Goal: Information Seeking & Learning: Learn about a topic

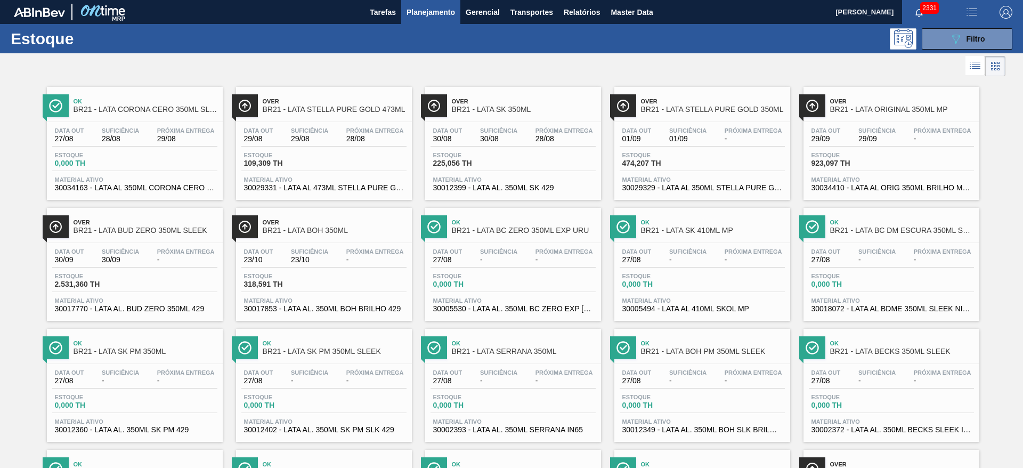
click at [925, 69] on div at bounding box center [503, 66] width 1006 height 26
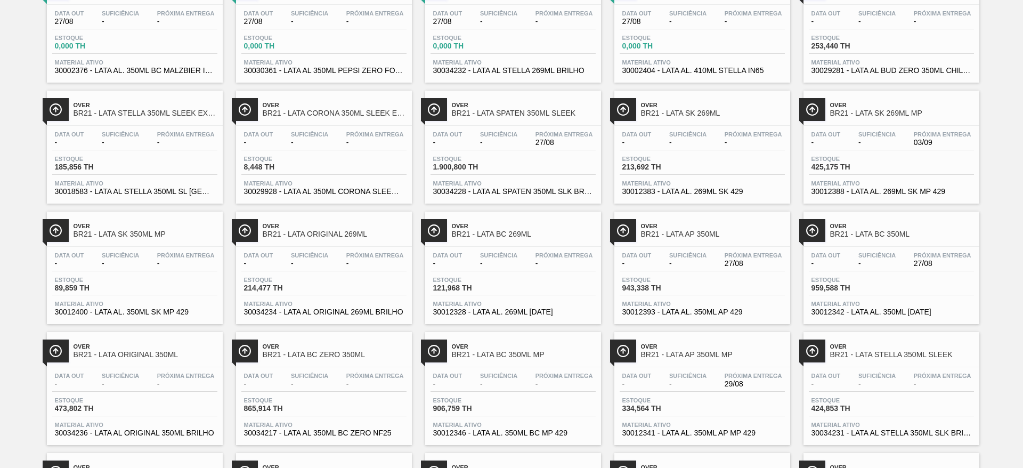
click at [729, 344] on span "Over" at bounding box center [713, 346] width 144 height 6
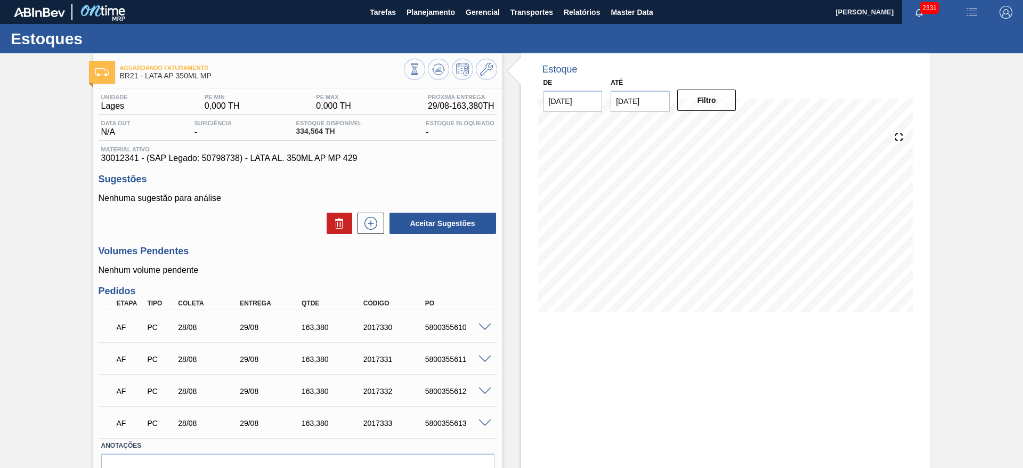
click at [917, 388] on div "Estoque De 27/08/2025 Até 30/09/2025 Filtro 07/09 Projeção de Estoque 273.79 Ne…" at bounding box center [725, 289] width 409 height 472
click at [441, 71] on icon at bounding box center [438, 69] width 13 height 13
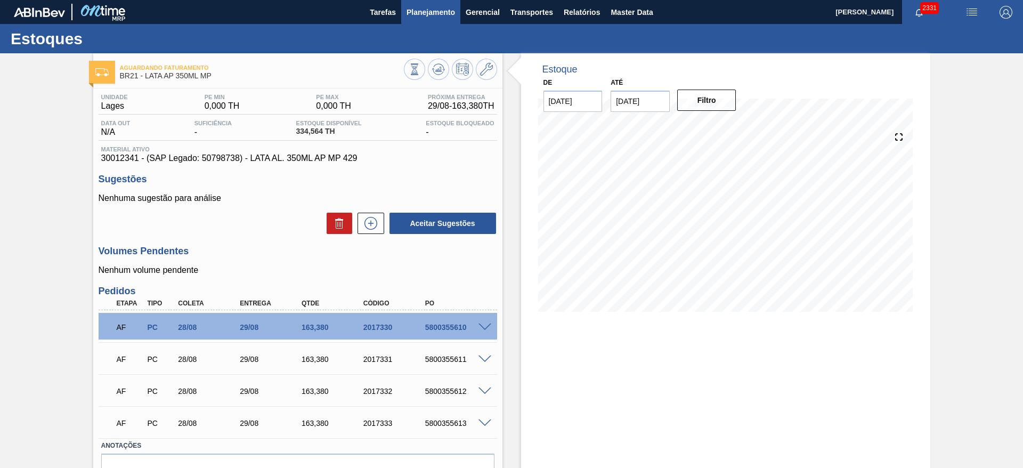
click at [427, 14] on span "Planejamento" at bounding box center [431, 12] width 48 height 13
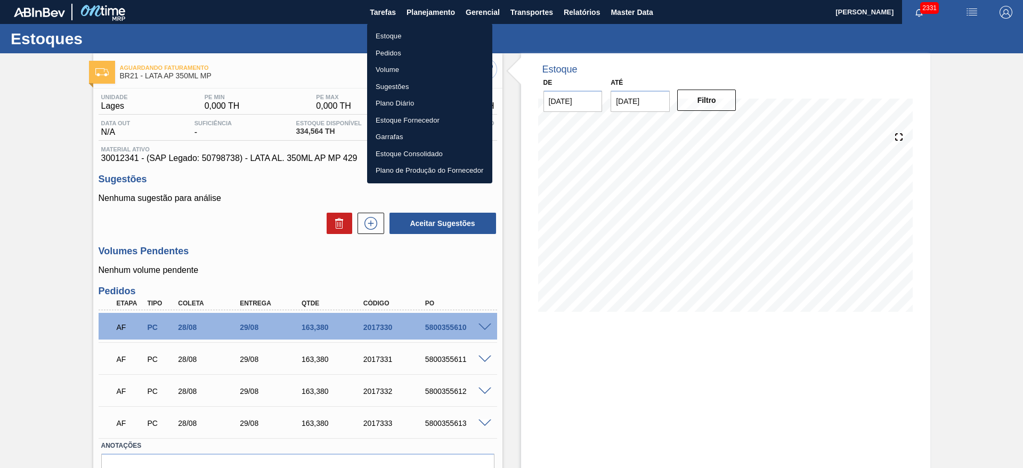
click at [414, 35] on li "Estoque" at bounding box center [429, 36] width 125 height 17
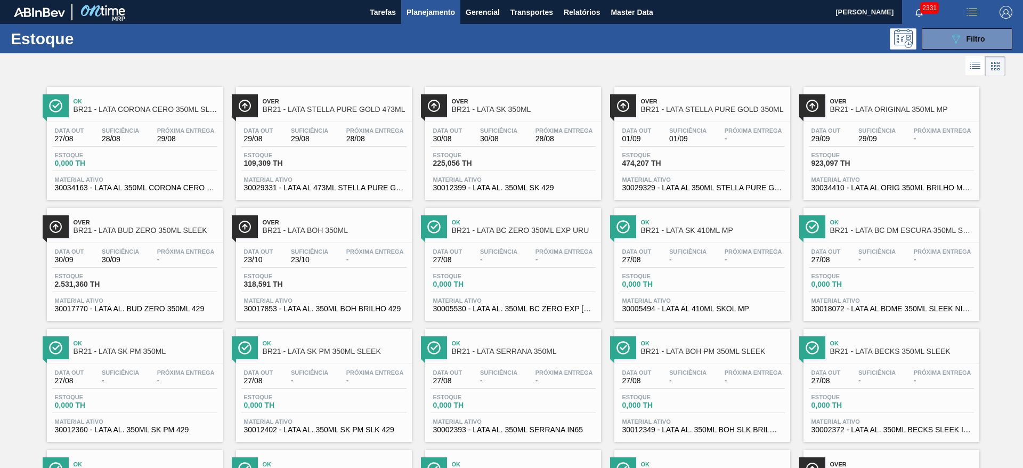
click at [727, 69] on div at bounding box center [503, 66] width 1006 height 26
click at [673, 108] on span "BR21 - LATA STELLA PURE GOLD 350ML" at bounding box center [713, 110] width 144 height 8
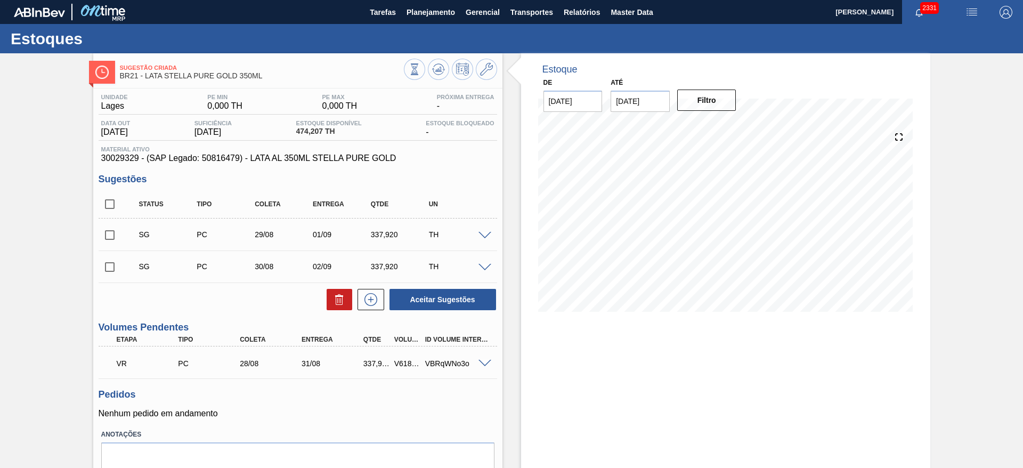
click at [487, 362] on span at bounding box center [485, 364] width 13 height 8
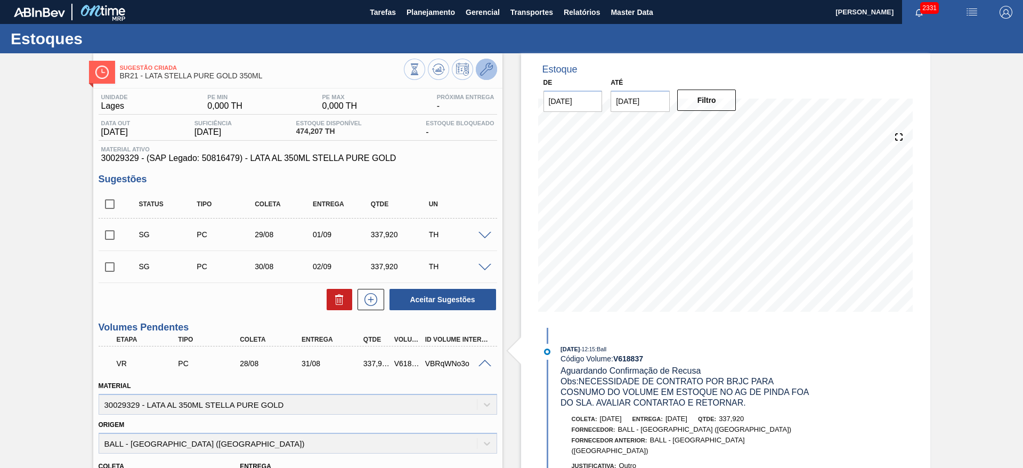
click at [486, 73] on icon at bounding box center [486, 69] width 13 height 13
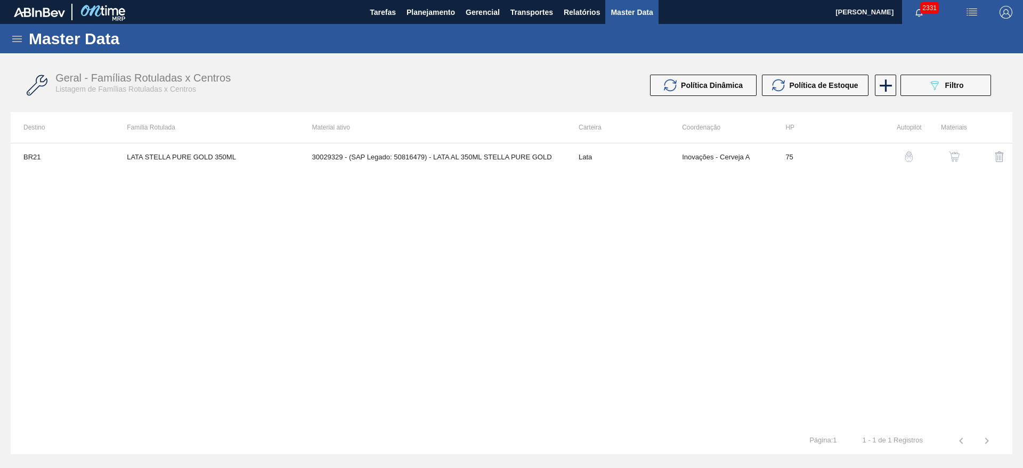
click at [956, 153] on img "button" at bounding box center [954, 156] width 11 height 11
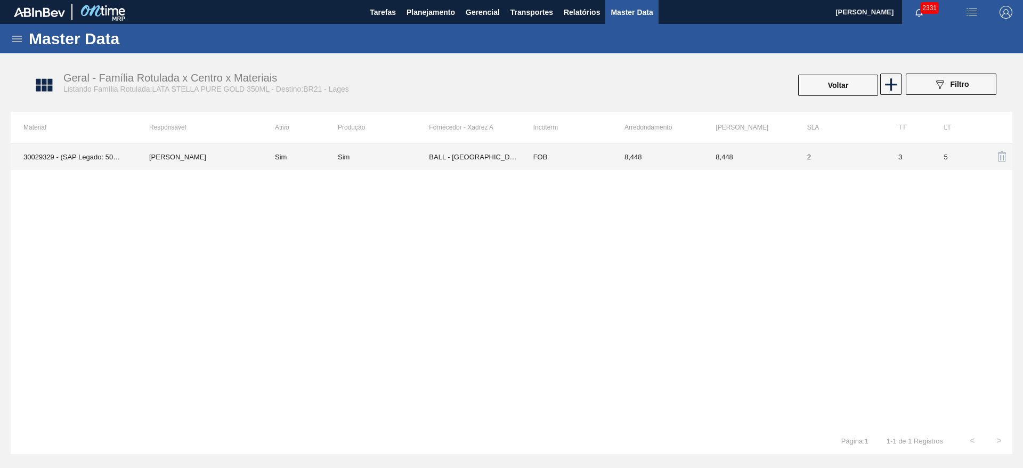
click at [471, 163] on td "BALL - [GEOGRAPHIC_DATA][PERSON_NAME] ([GEOGRAPHIC_DATA])" at bounding box center [474, 156] width 91 height 27
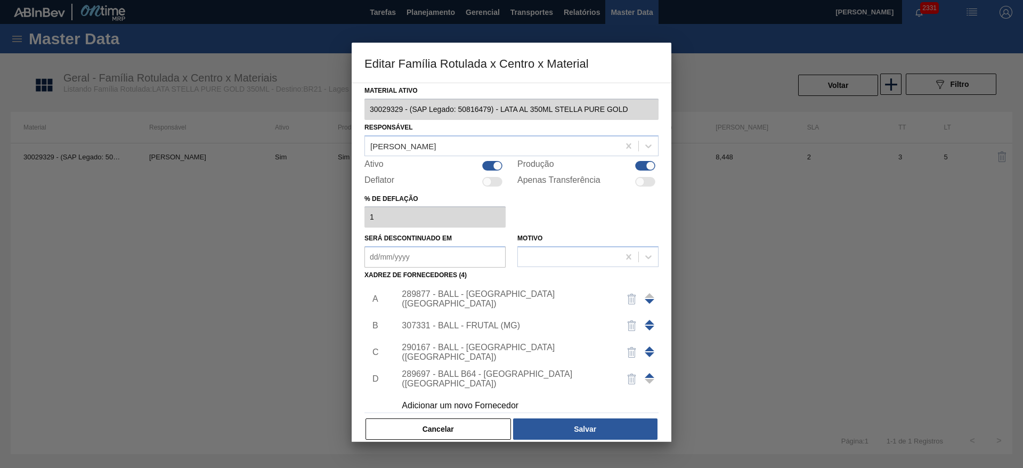
click at [491, 405] on div "Adicionar um novo Fornecedor" at bounding box center [506, 406] width 209 height 10
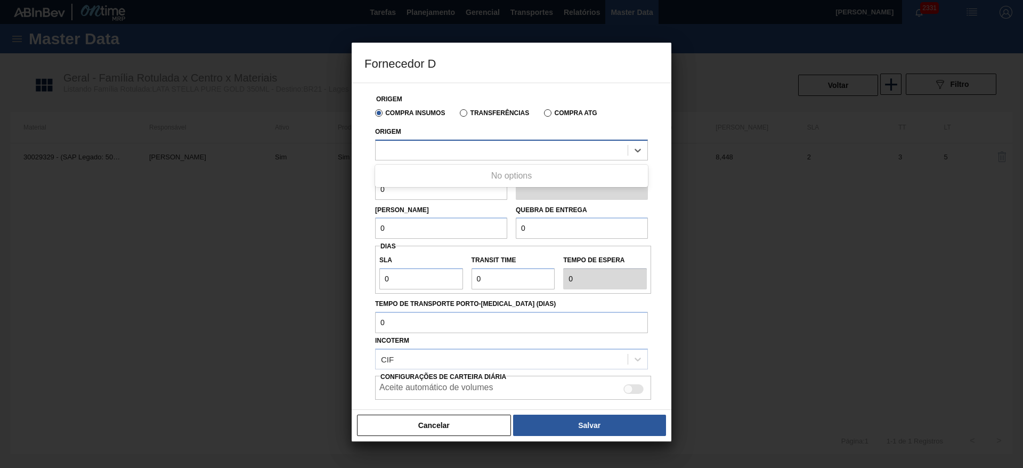
click at [449, 143] on div at bounding box center [502, 149] width 252 height 15
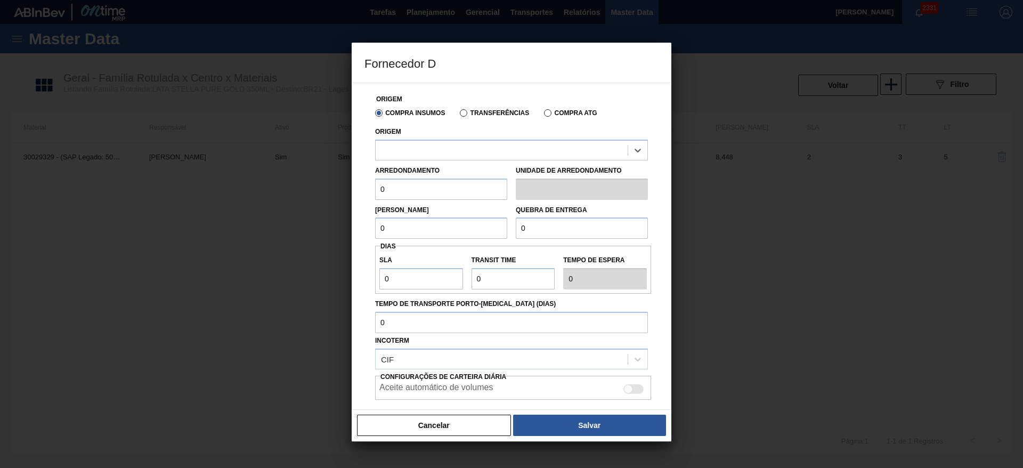
click at [472, 135] on div "Origem Select is focused ,type to refine list, press Down to open the menu," at bounding box center [511, 142] width 273 height 36
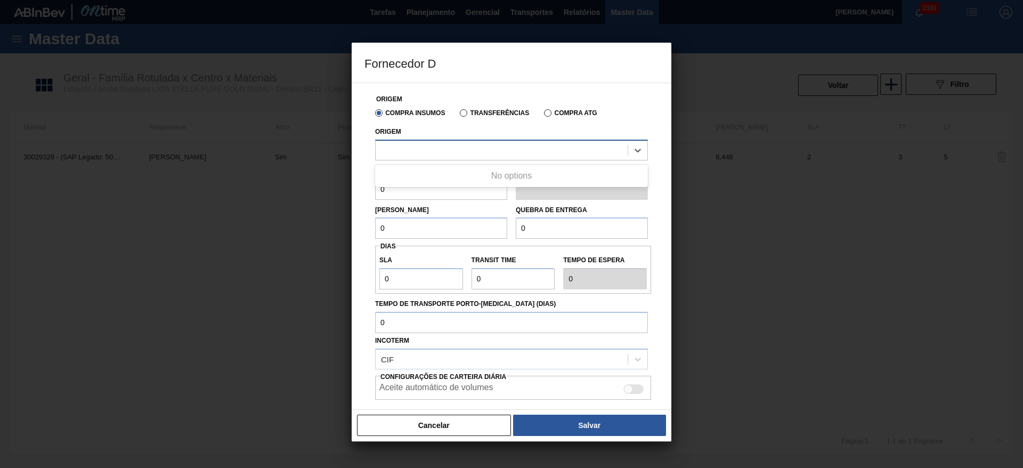
click at [473, 147] on div at bounding box center [502, 149] width 252 height 15
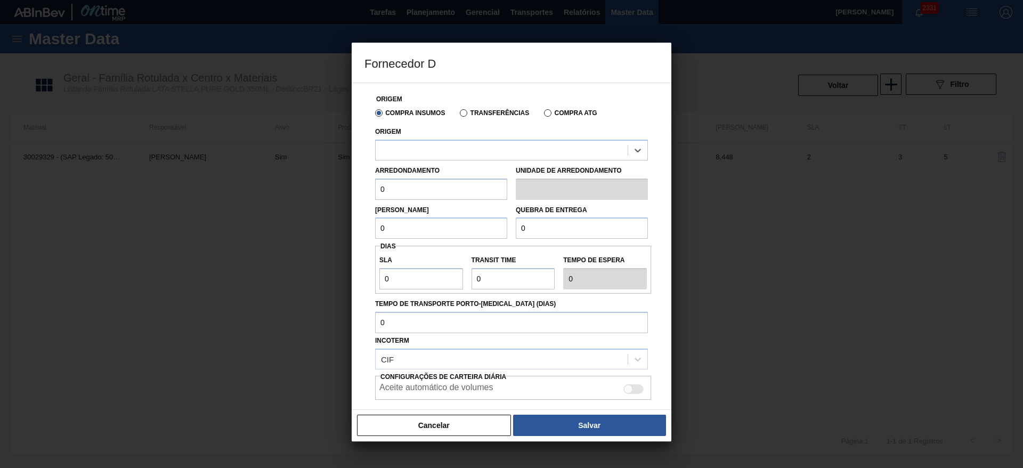
click at [479, 112] on label "Transferências" at bounding box center [494, 112] width 69 height 7
click at [458, 115] on input "Transferências" at bounding box center [458, 115] width 0 height 0
click at [453, 153] on div at bounding box center [502, 149] width 252 height 15
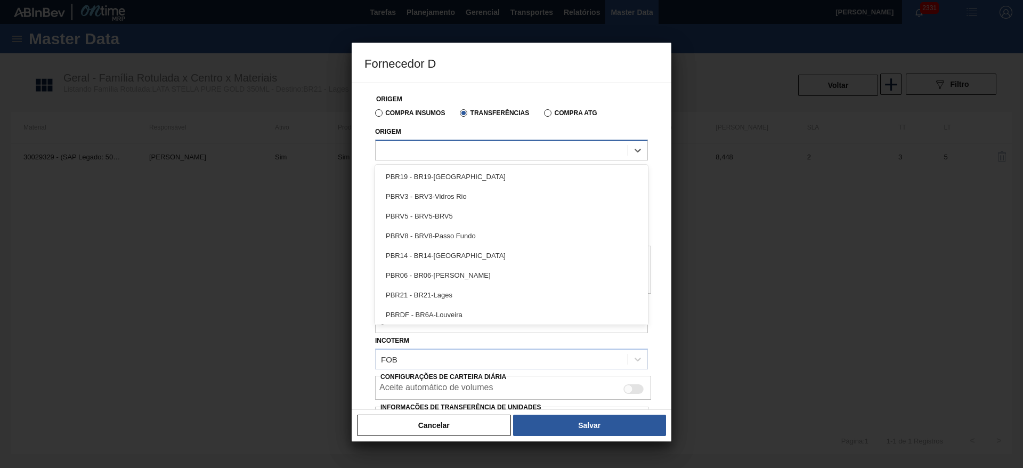
click at [453, 153] on div at bounding box center [502, 149] width 252 height 15
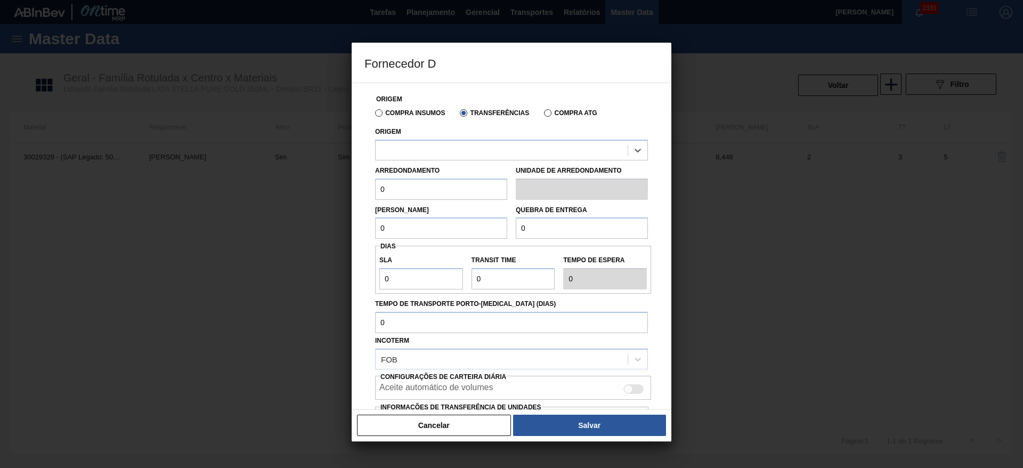
click at [410, 111] on label "Compra Insumos" at bounding box center [410, 112] width 70 height 7
click at [374, 115] on input "Compra Insumos" at bounding box center [374, 115] width 0 height 0
click at [426, 145] on div at bounding box center [502, 149] width 252 height 15
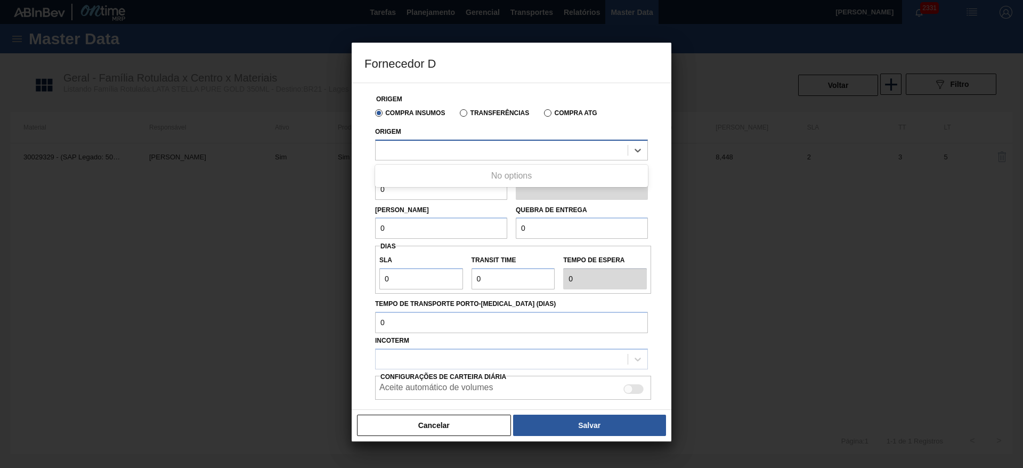
click at [426, 145] on div at bounding box center [502, 149] width 252 height 15
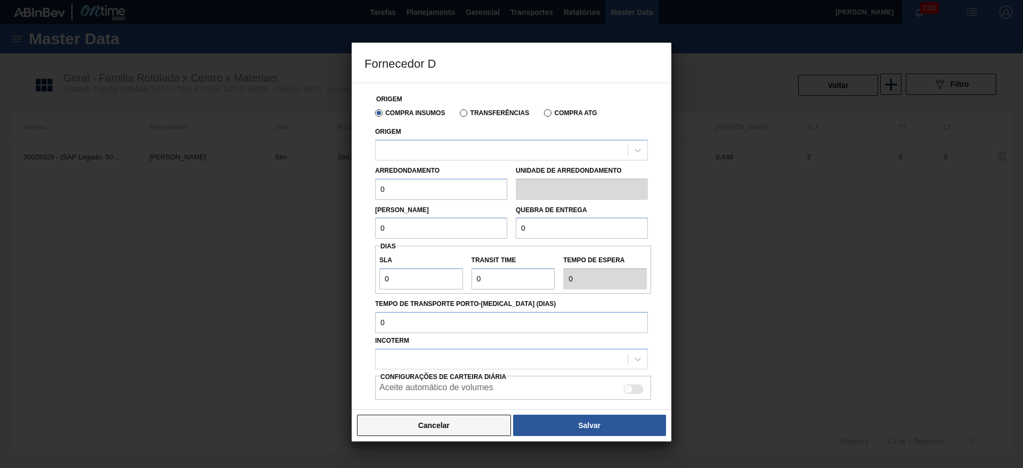
click at [426, 431] on button "Cancelar" at bounding box center [434, 425] width 154 height 21
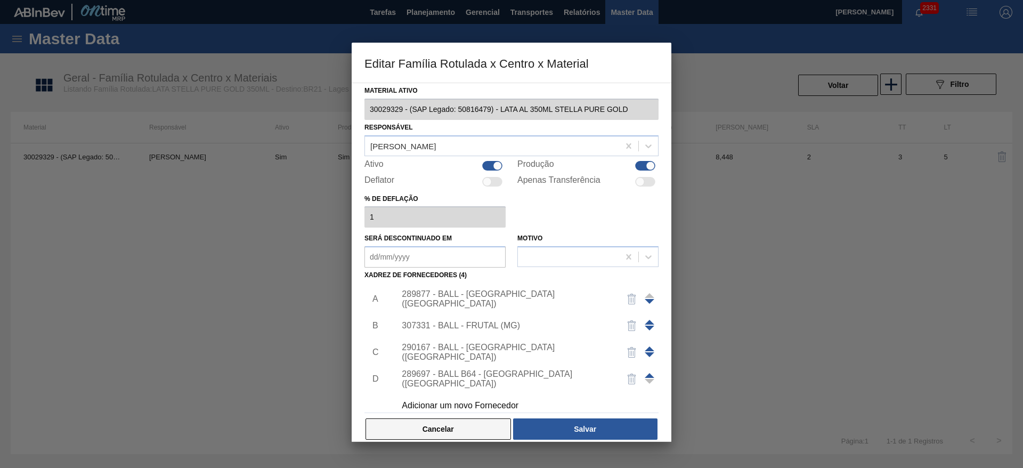
click at [435, 422] on button "Cancelar" at bounding box center [438, 428] width 145 height 21
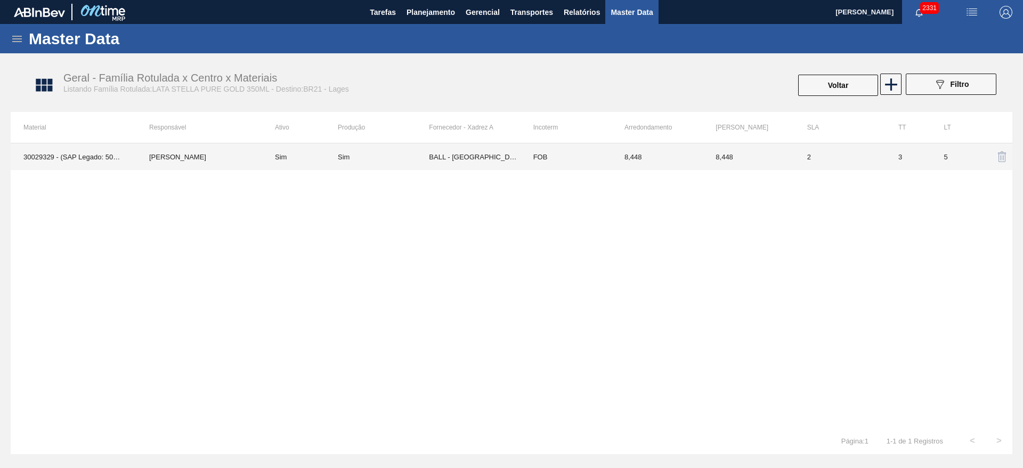
click at [466, 155] on td "BALL - [GEOGRAPHIC_DATA][PERSON_NAME] ([GEOGRAPHIC_DATA])" at bounding box center [474, 156] width 91 height 27
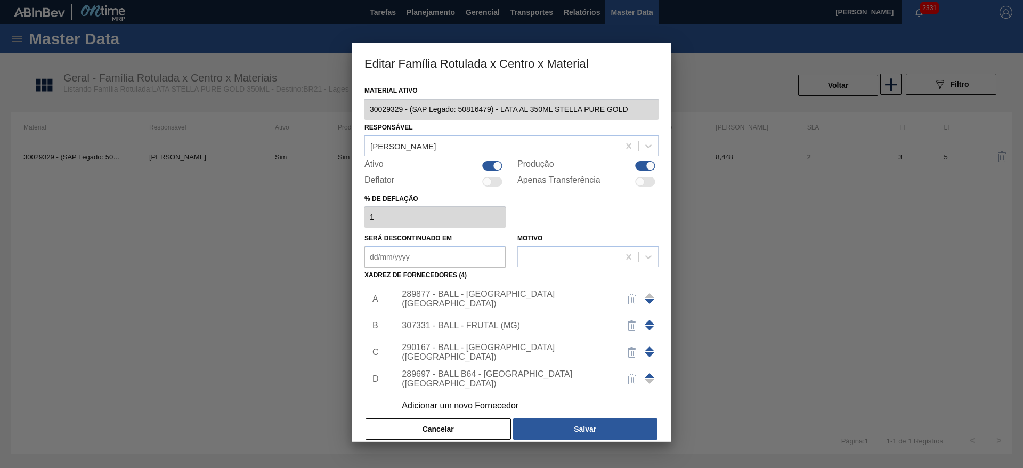
click at [267, 251] on div at bounding box center [511, 234] width 1023 height 468
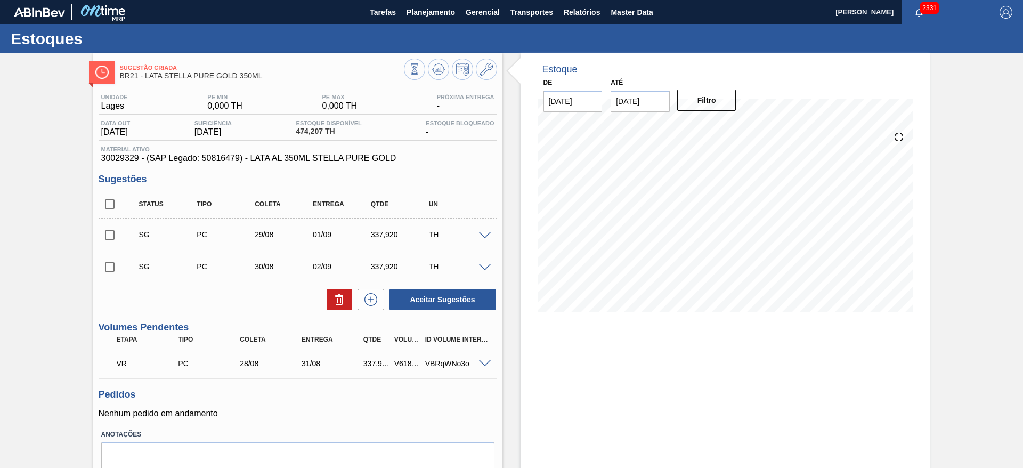
click at [117, 160] on span "30029329 - (SAP Legado: 50816479) - LATA AL 350ML STELLA PURE GOLD" at bounding box center [297, 158] width 393 height 10
copy span "30029329"
click at [466, 162] on span "30029329 - (SAP Legado: 50816479) - LATA AL 350ML STELLA PURE GOLD" at bounding box center [297, 158] width 393 height 10
click at [433, 14] on span "Planejamento" at bounding box center [431, 12] width 48 height 13
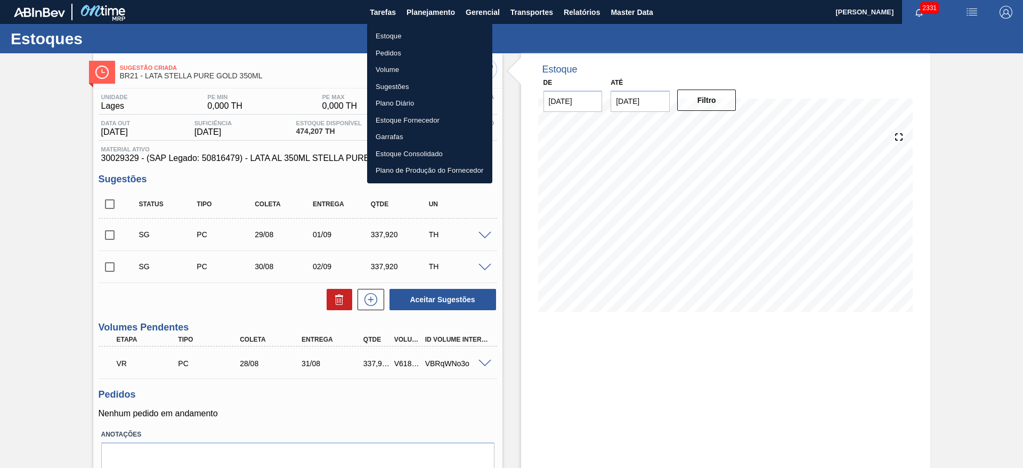
click at [393, 37] on li "Estoque" at bounding box center [429, 36] width 125 height 17
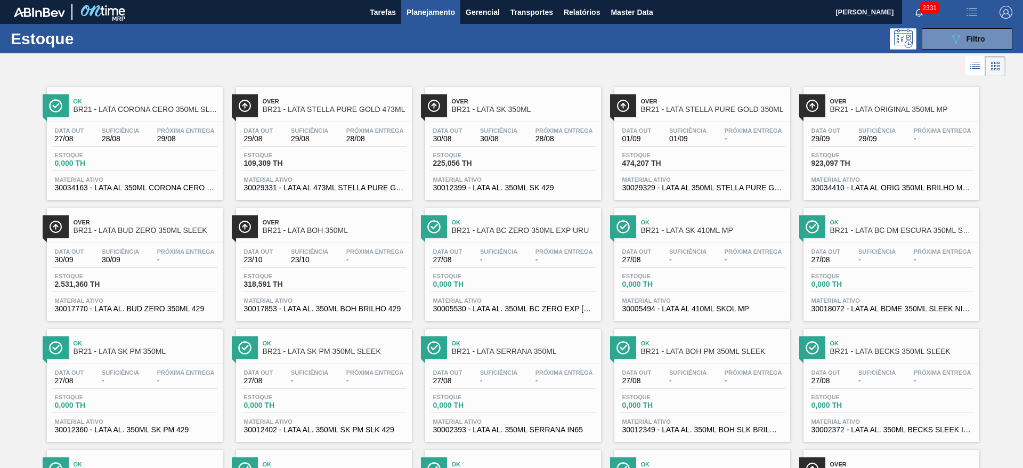
click at [528, 62] on div at bounding box center [503, 66] width 1006 height 26
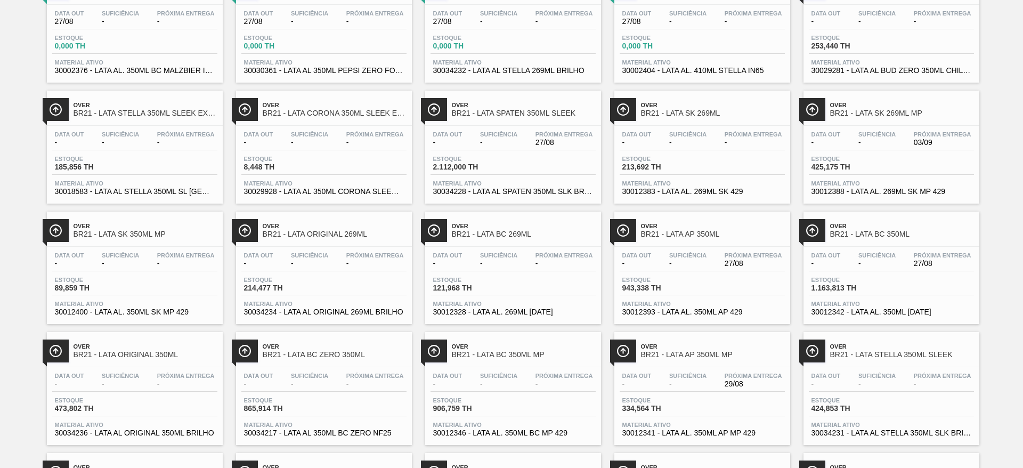
click at [702, 339] on div "Over BR21 - LATA AP 350ML MP" at bounding box center [713, 351] width 144 height 24
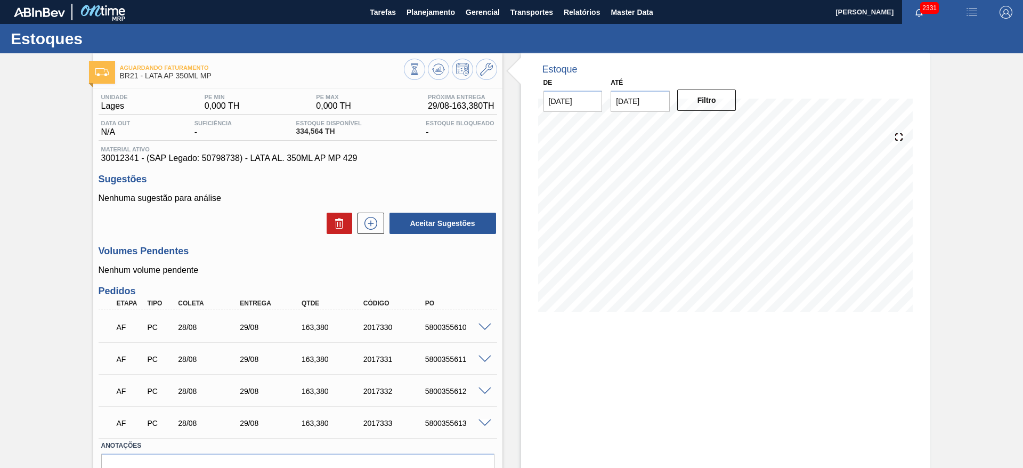
click at [974, 130] on div "Aguardando Faturamento BR21 - LATA AP 350ML MP Unidade Lages PE MIN 0,000 TH PE…" at bounding box center [511, 289] width 1023 height 472
click at [487, 328] on span at bounding box center [485, 328] width 13 height 8
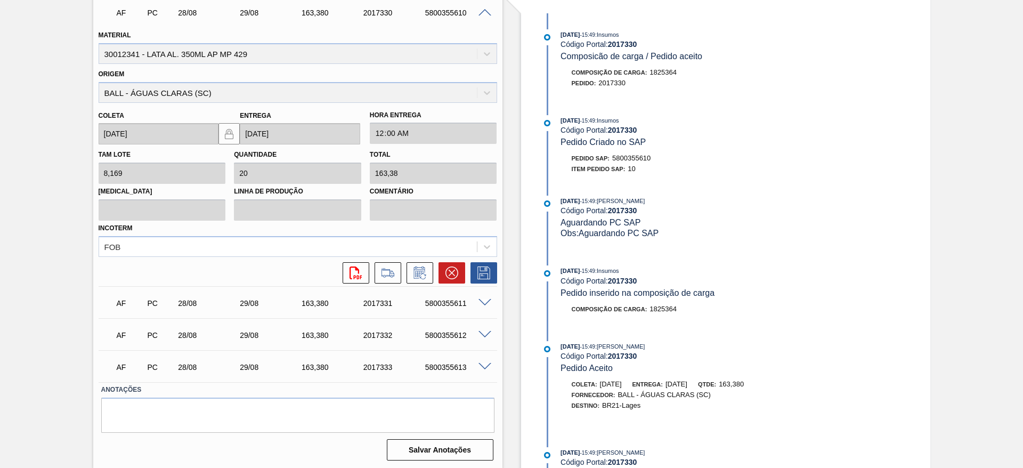
scroll to position [316, 0]
click at [937, 192] on div "Aguardando Faturamento BR21 - LATA AP 350ML MP Unidade Lages PE MIN 0,000 TH PE…" at bounding box center [511, 102] width 1023 height 731
click at [997, 259] on div "Aguardando Faturamento BR21 - LATA AP 350ML MP Unidade Lages PE MIN 0,000 TH PE…" at bounding box center [511, 102] width 1023 height 731
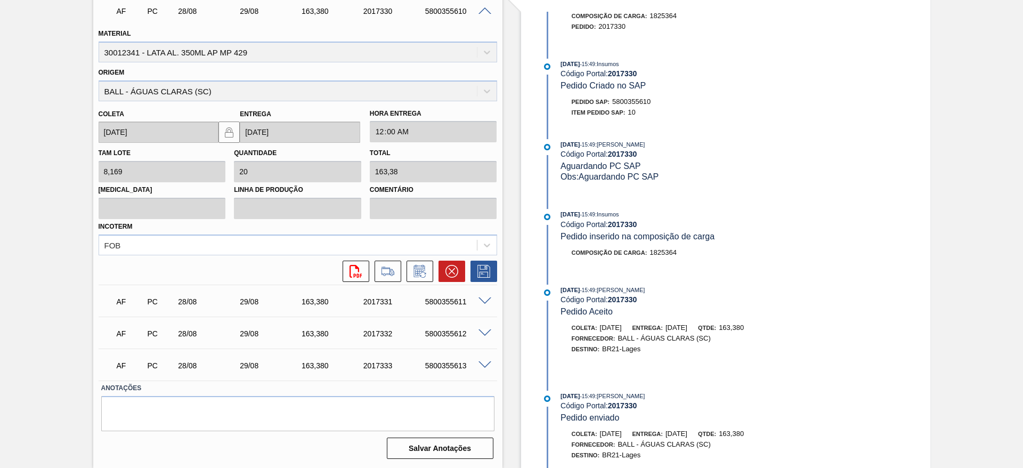
scroll to position [117, 0]
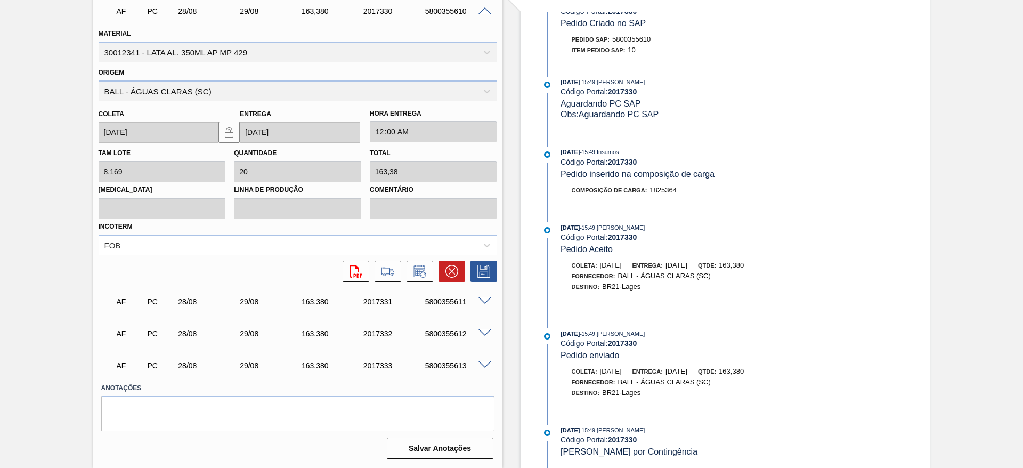
drag, startPoint x: 813, startPoint y: 139, endPoint x: 823, endPoint y: 223, distance: 84.3
click at [823, 223] on div "Estoque De 27/08/2025 Até 30/09/2025 Filtro 09/09 Projeção de Estoque 273.79 Ne…" at bounding box center [725, 102] width 409 height 731
click at [688, 426] on div "26/08/2025 - 15:49 : BRUNO DE MELLO DUARTE" at bounding box center [687, 430] width 253 height 11
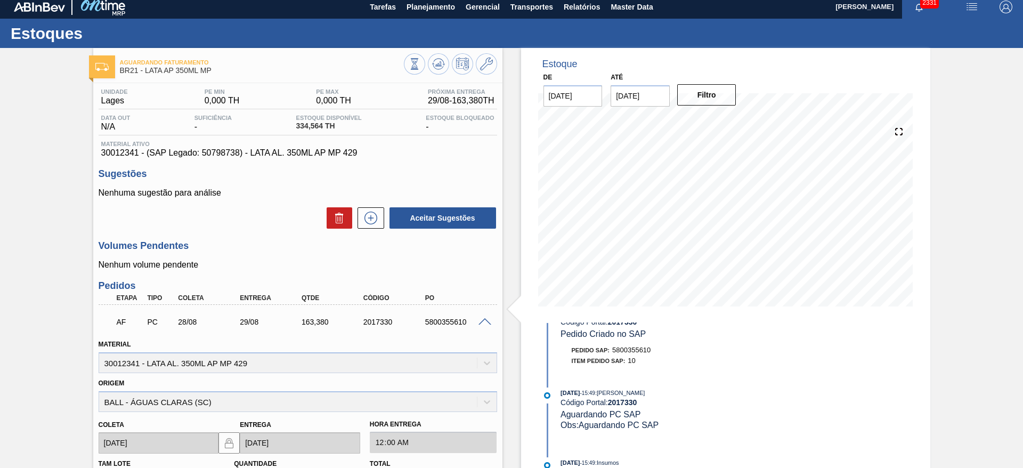
scroll to position [0, 0]
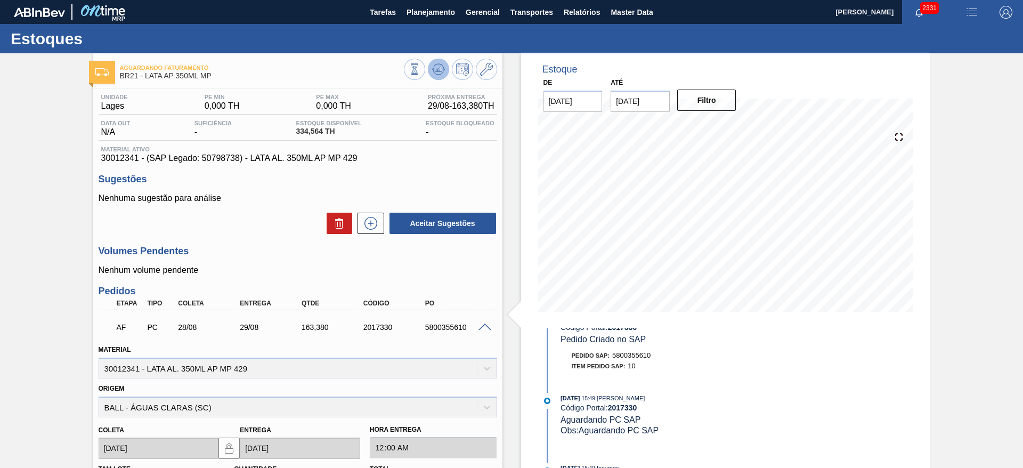
click at [435, 75] on icon at bounding box center [438, 69] width 13 height 13
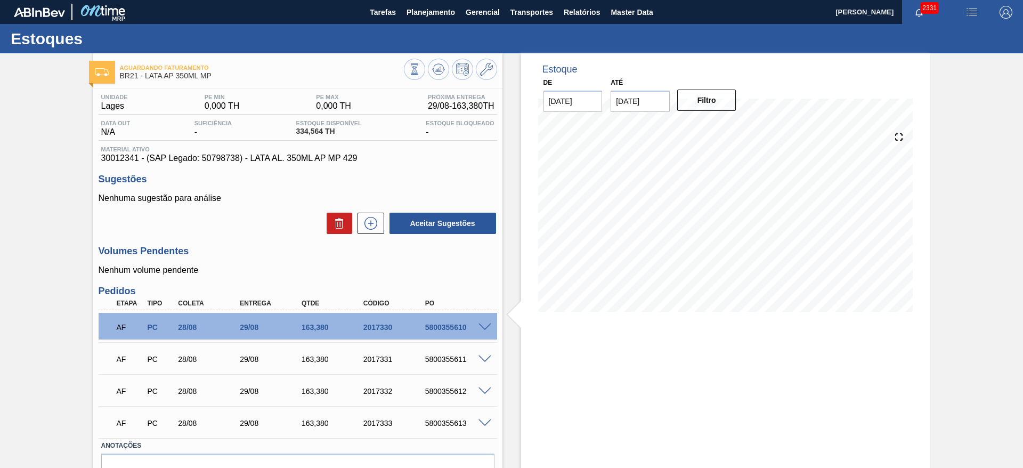
click at [977, 166] on div "Aguardando Faturamento BR21 - LATA AP 350ML MP Unidade Lages PE MIN 0,000 TH PE…" at bounding box center [511, 289] width 1023 height 472
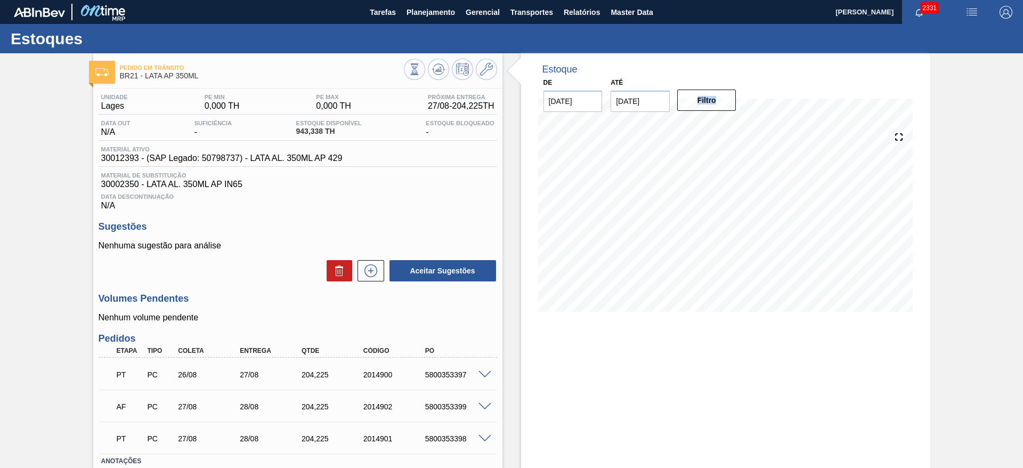
drag, startPoint x: 1021, startPoint y: 86, endPoint x: 1016, endPoint y: 156, distance: 70.0
click at [1016, 156] on div "Pedido em Trânsito BR21 - LATA AP 350ML Unidade Lages PE MIN 0,000 TH PE MAX 0,…" at bounding box center [511, 297] width 1023 height 488
click at [440, 69] on icon at bounding box center [440, 69] width 1 height 4
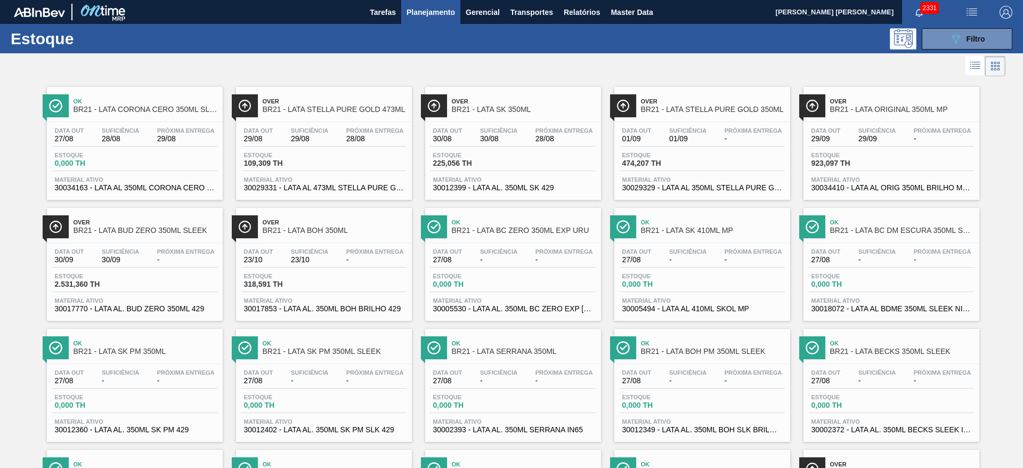
click at [150, 45] on div "Estoque 089F7B8B-B2A5-4AFE-B5C0-19BA573D28AC Filtro" at bounding box center [511, 38] width 1023 height 29
click at [625, 13] on span "Master Data" at bounding box center [632, 12] width 42 height 13
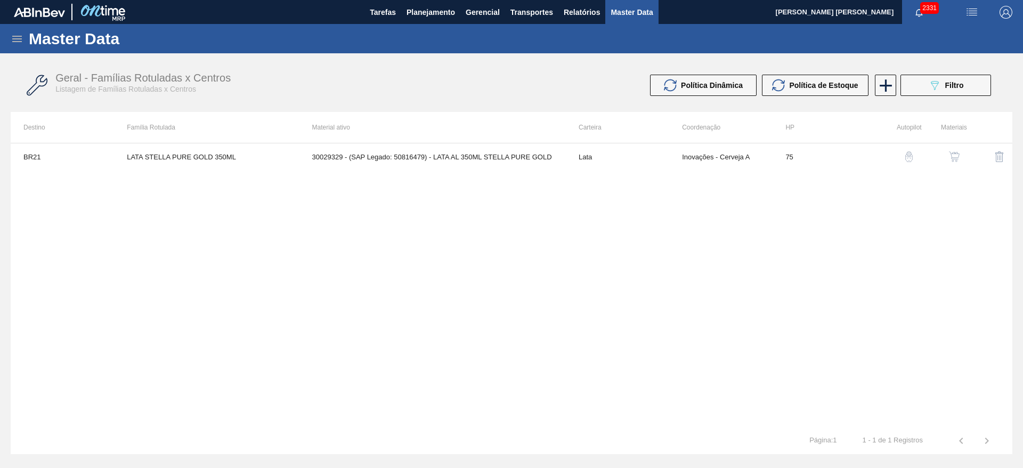
click at [14, 39] on icon at bounding box center [17, 39] width 13 height 13
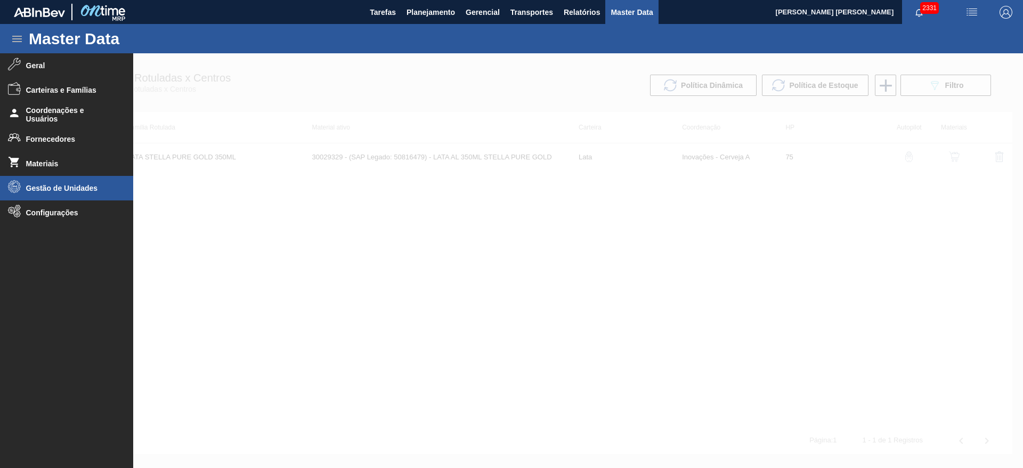
click at [69, 195] on li "Gestão de Unidades" at bounding box center [66, 188] width 133 height 25
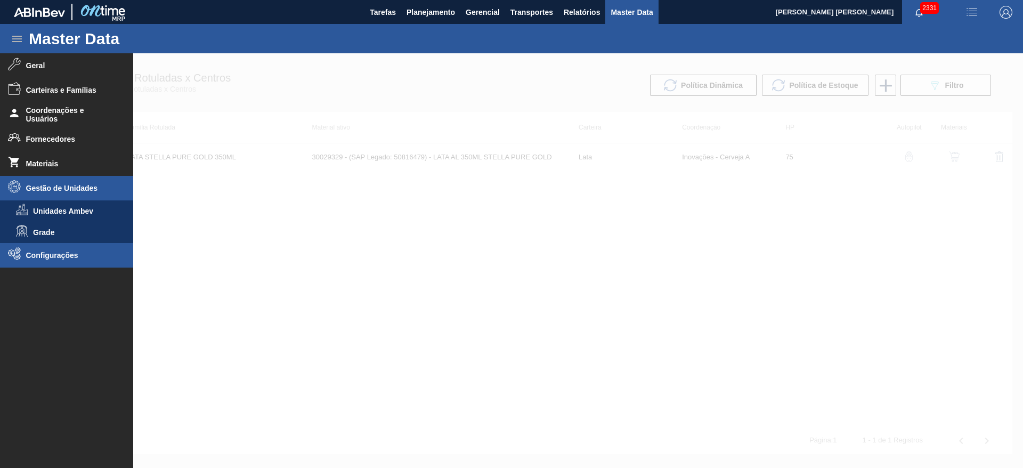
click at [67, 258] on span "Configurações" at bounding box center [70, 255] width 88 height 9
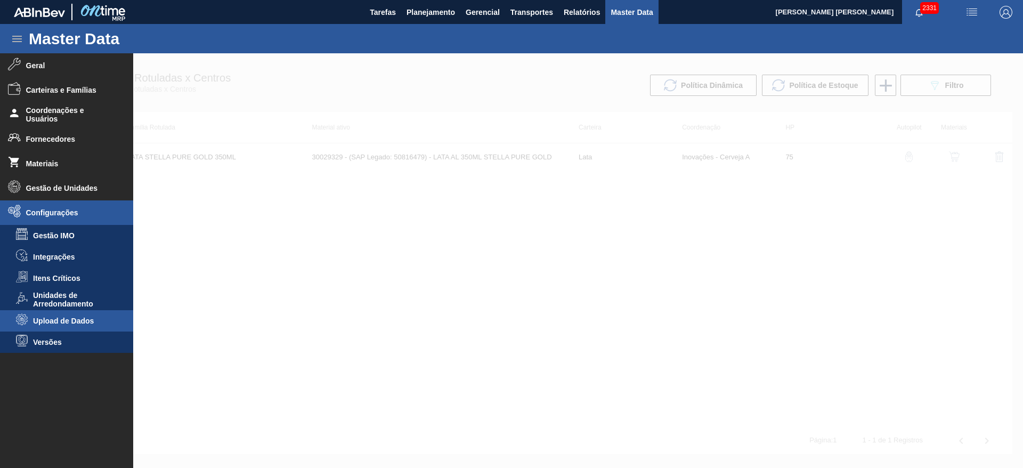
click at [76, 320] on span "Upload de Dados" at bounding box center [74, 321] width 82 height 9
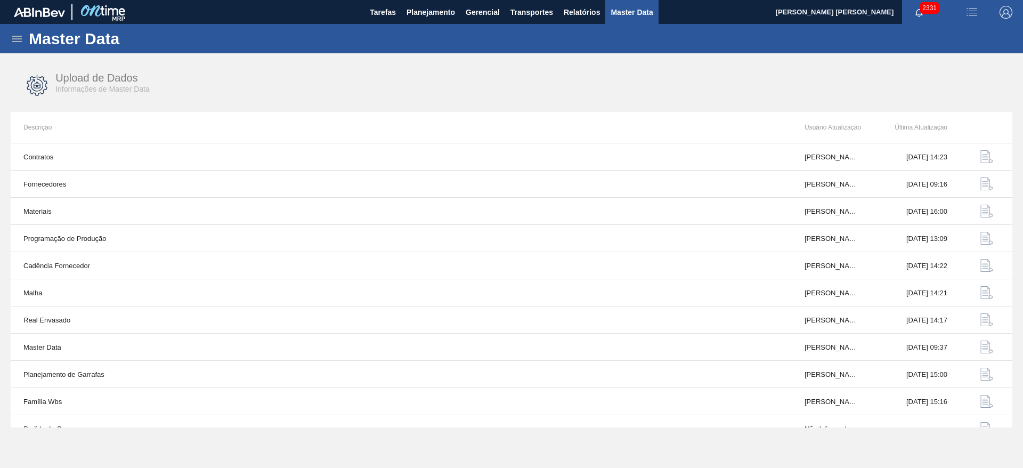
click at [20, 38] on icon at bounding box center [17, 39] width 10 height 6
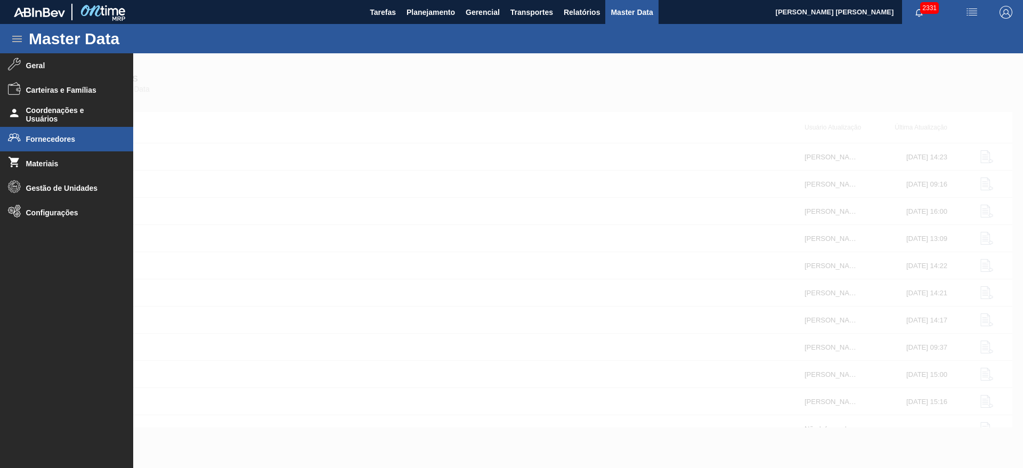
click at [54, 140] on span "Fornecedores" at bounding box center [70, 139] width 88 height 9
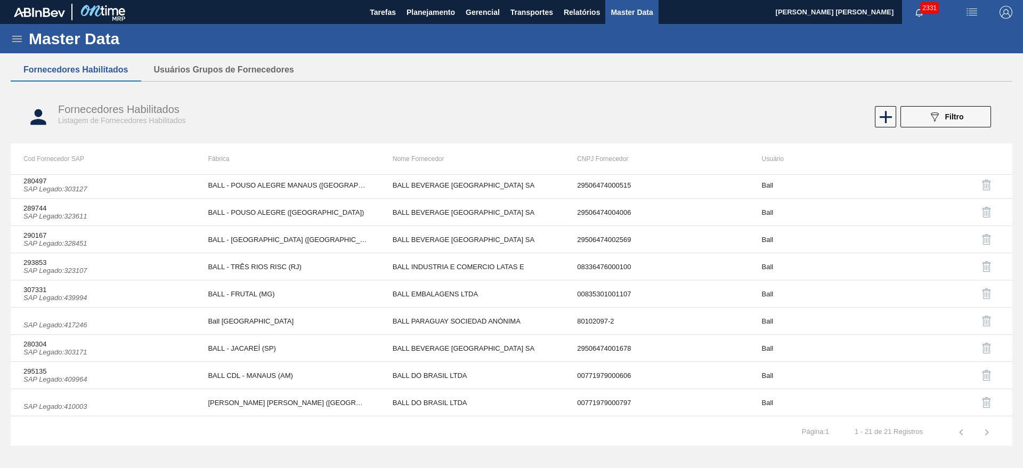
scroll to position [253, 0]
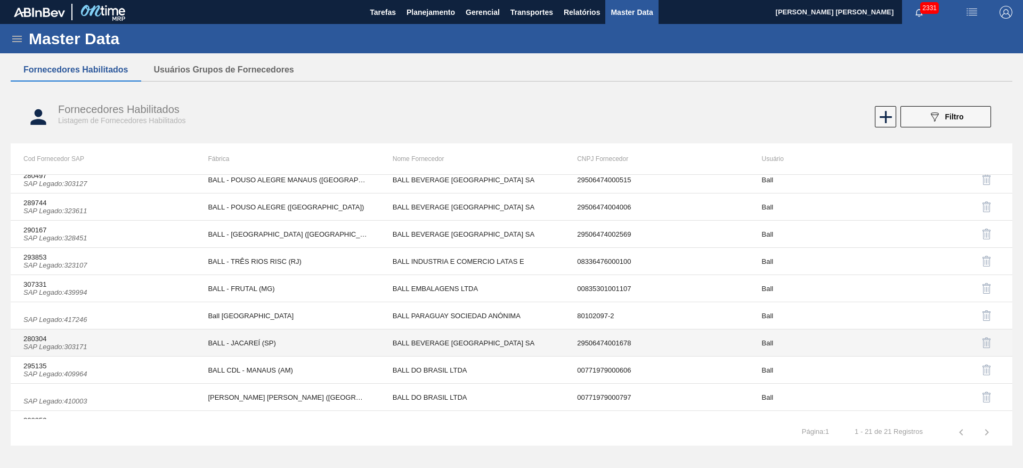
click at [80, 347] on icon "SAP Legado : 303171" at bounding box center [55, 347] width 64 height 8
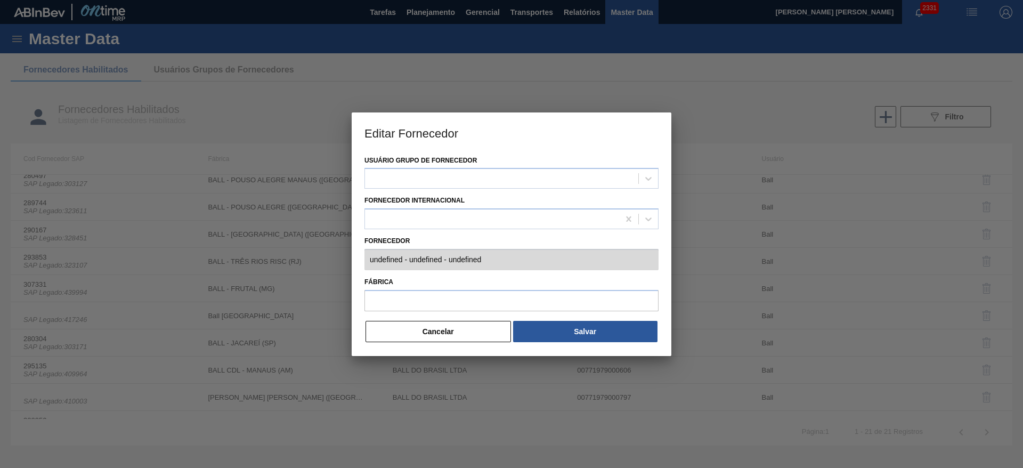
type input "280304 (SAP Legado: 303171) - BALL BEVERAGE [GEOGRAPHIC_DATA] [GEOGRAPHIC_DATA]…"
type input "BALL - JACAREÍ (SP)"
